Goal: Task Accomplishment & Management: Manage account settings

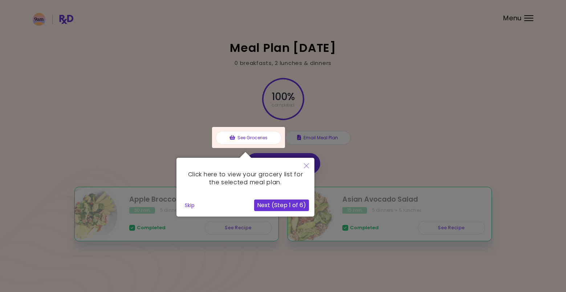
click at [192, 207] on button "Skip" at bounding box center [190, 205] width 16 height 11
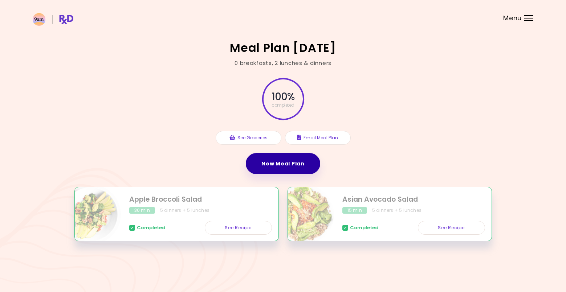
click at [297, 163] on link "New Meal Plan" at bounding box center [283, 163] width 74 height 21
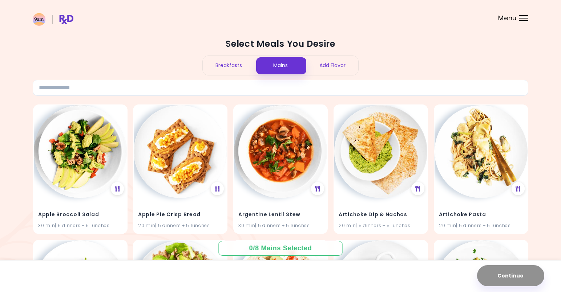
click at [328, 65] on div "Add Flavor" at bounding box center [332, 65] width 52 height 19
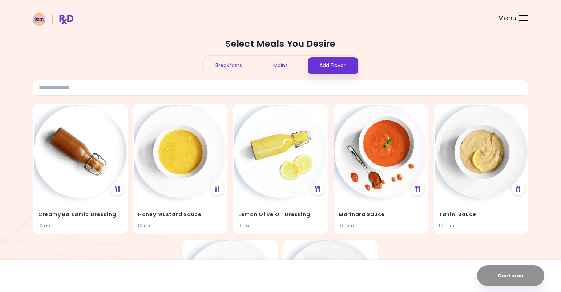
click at [521, 19] on div "Menu" at bounding box center [523, 18] width 9 height 6
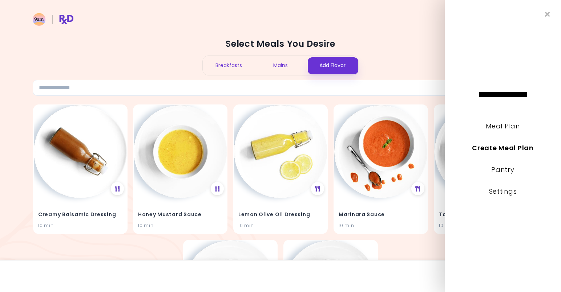
click at [487, 188] on li "Settings" at bounding box center [502, 197] width 116 height 22
click at [506, 190] on link "Settings" at bounding box center [503, 191] width 28 height 9
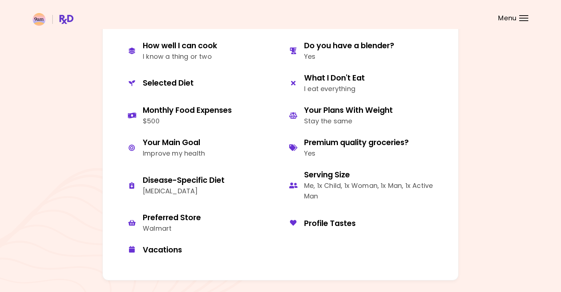
scroll to position [297, 0]
